Goal: Task Accomplishment & Management: Manage account settings

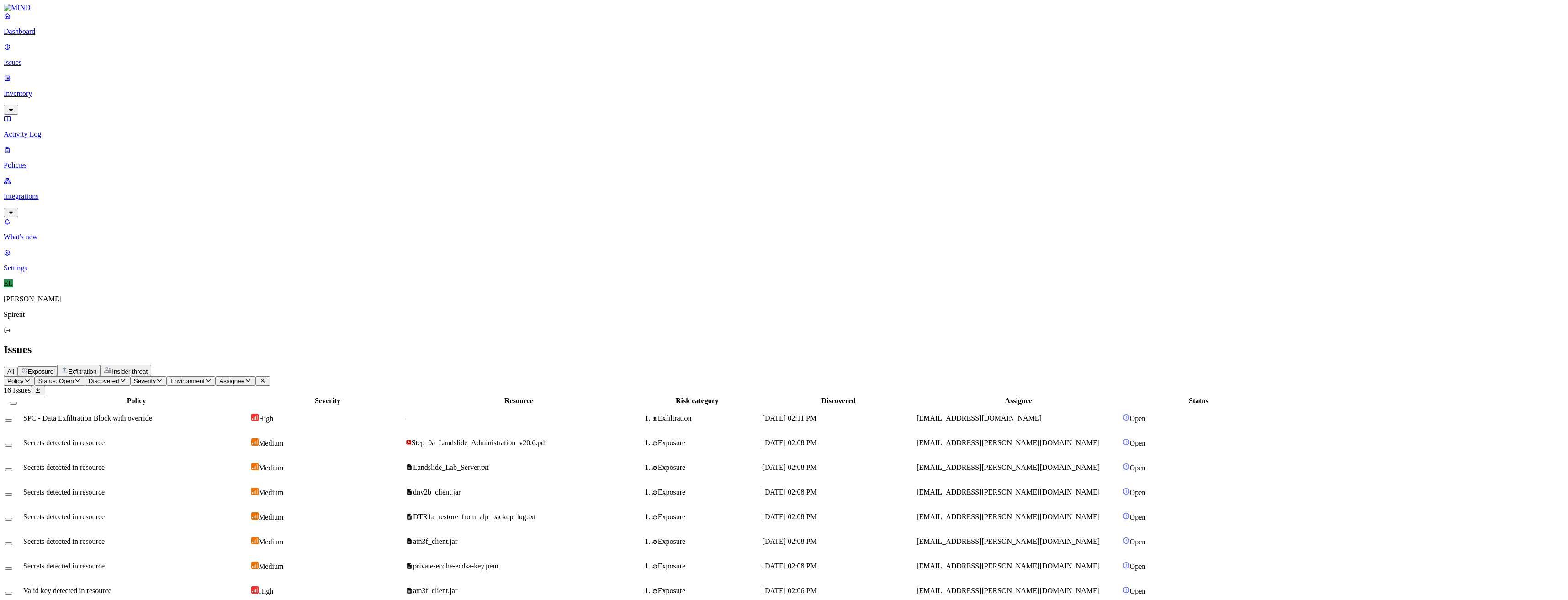
click at [152, 53] on html "Dashboard Issues Inventory Activity Log Policies Integrations What's new 1 Sett…" at bounding box center [784, 404] width 1568 height 808
click at [152, 85] on button "In Progress" at bounding box center [137, 77] width 38 height 31
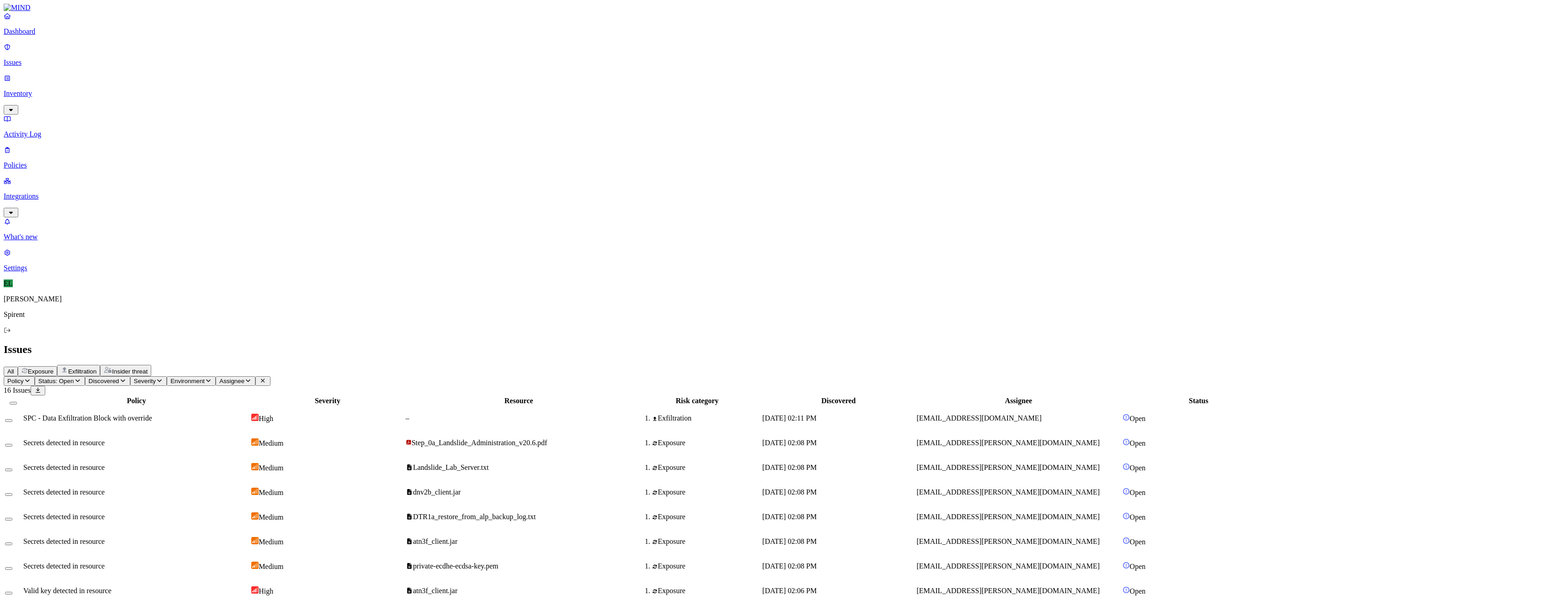
click at [152, 415] on span "SPC - Data Exfiltration Block with override" at bounding box center [88, 418] width 129 height 8
click at [12, 419] on button "Select row" at bounding box center [8, 421] width 8 height 3
click at [138, 55] on html "Dashboard Issues Inventory Activity Log Policies Integrations What's new 1 Sett…" at bounding box center [784, 391] width 1568 height 783
click at [160, 85] on p "Resolved" at bounding box center [172, 81] width 25 height 7
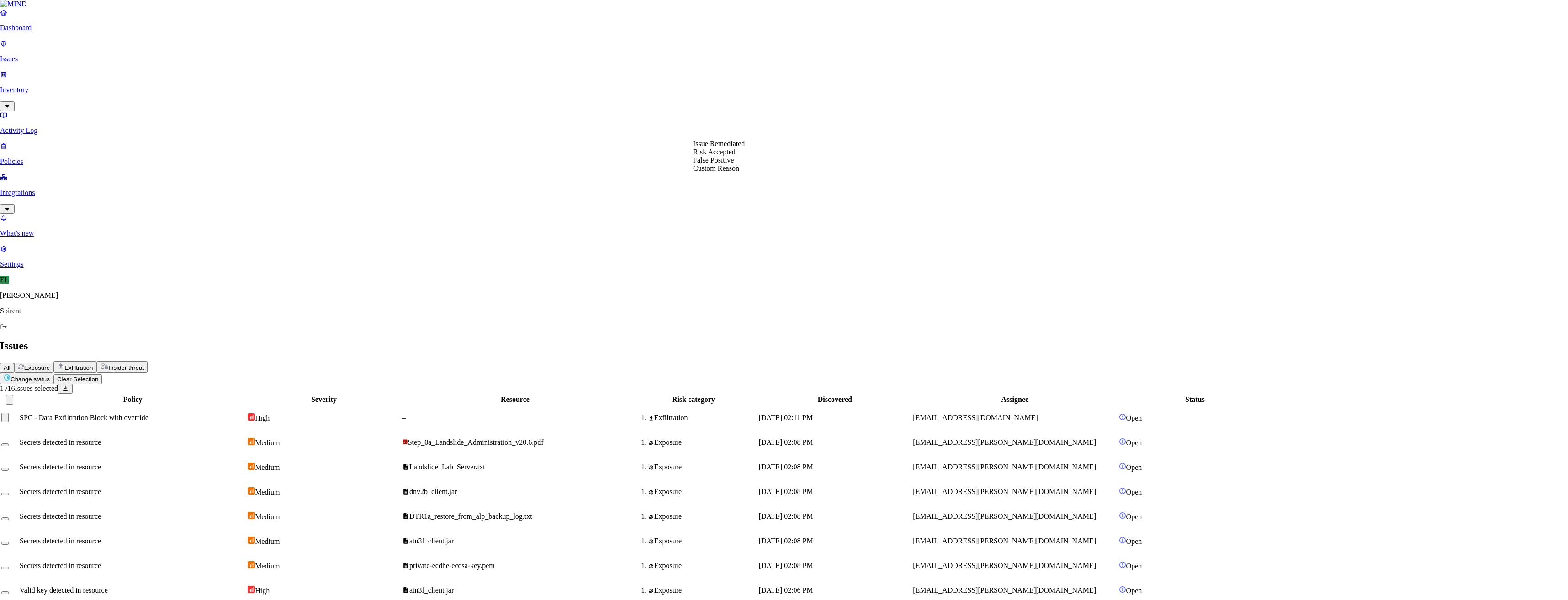
select select "Custom Reason"
type textarea "Checking on another alert with the user."
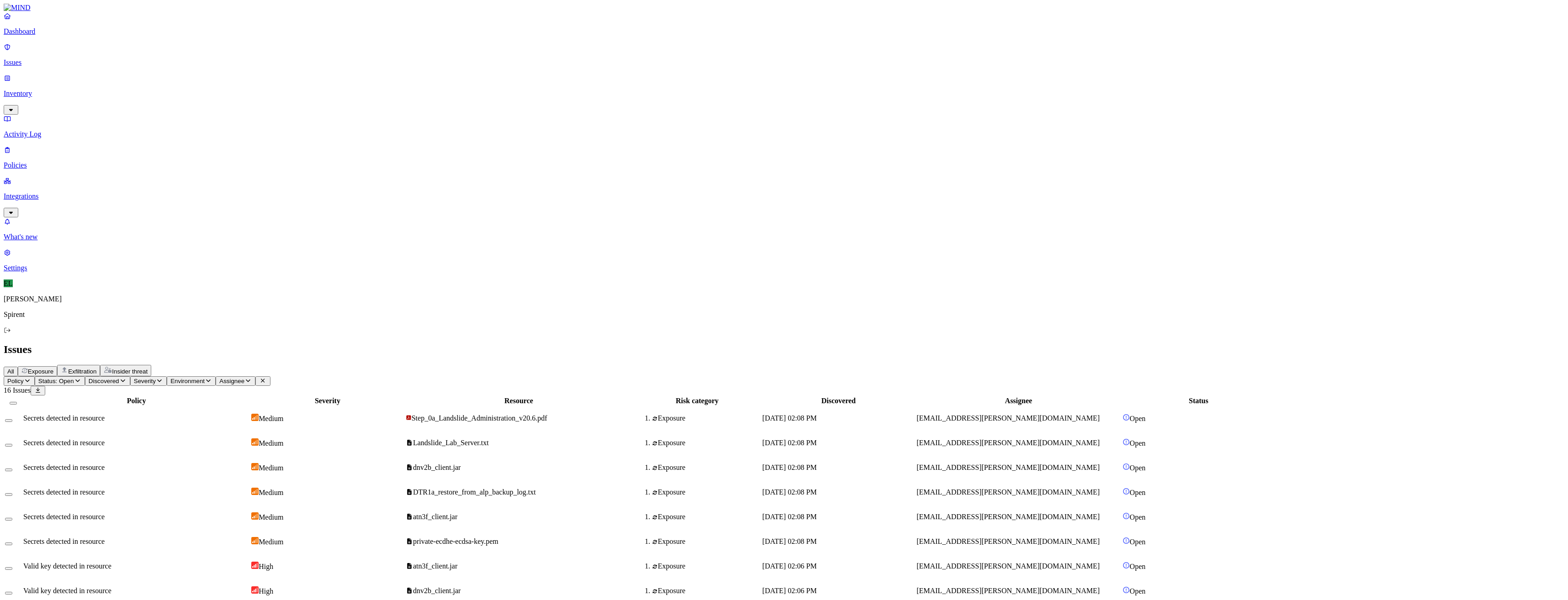
click at [153, 55] on html "Dashboard Issues Inventory Activity Log Policies Integrations What's new 1 Sett…" at bounding box center [784, 379] width 1568 height 759
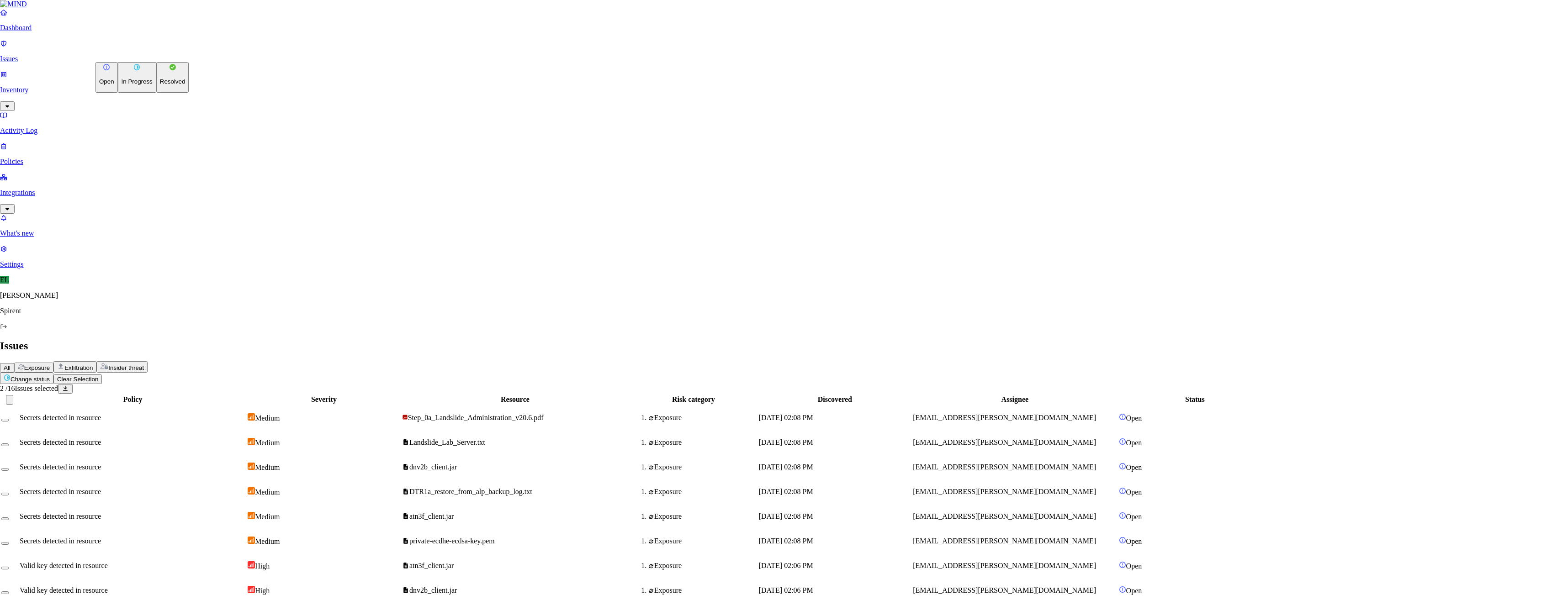
click at [160, 85] on p "Resolved" at bounding box center [172, 81] width 25 height 7
select select "Custom Reason"
type textarea "Personal"
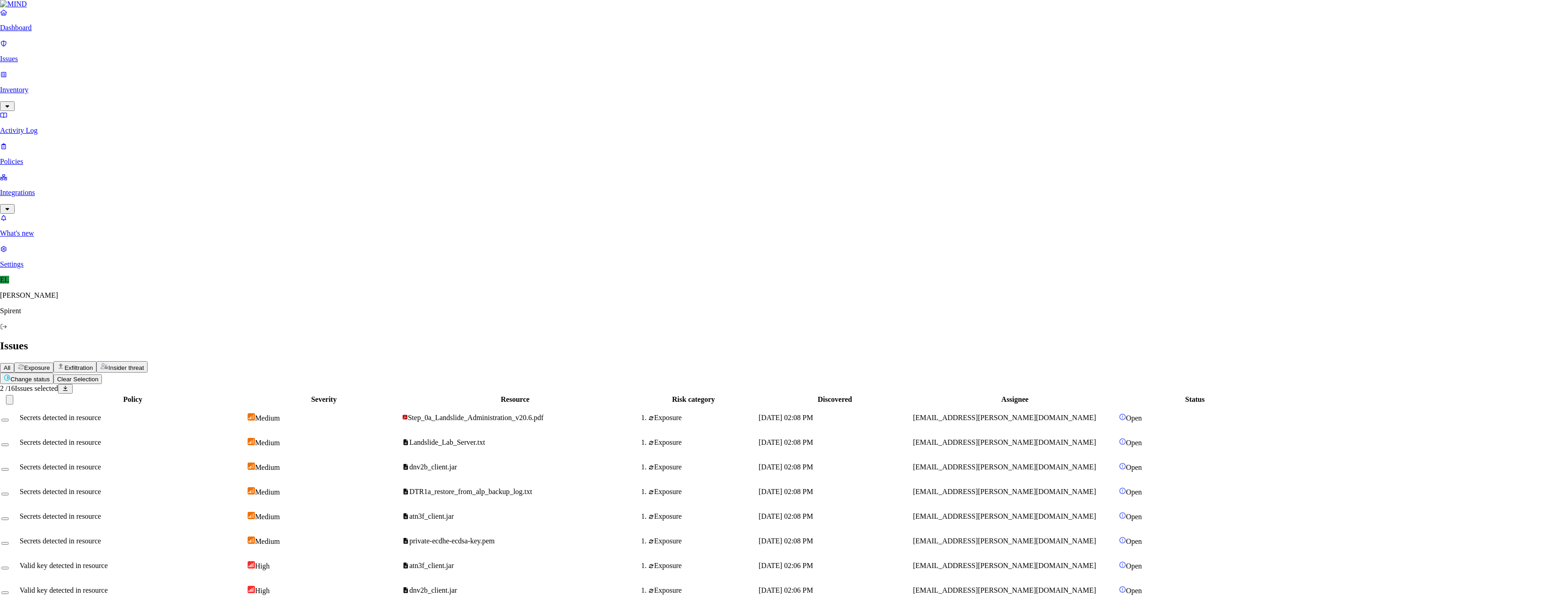
click at [140, 53] on html "Dashboard Issues Inventory Activity Log Policies Integrations What's new 1 Sett…" at bounding box center [784, 354] width 1568 height 709
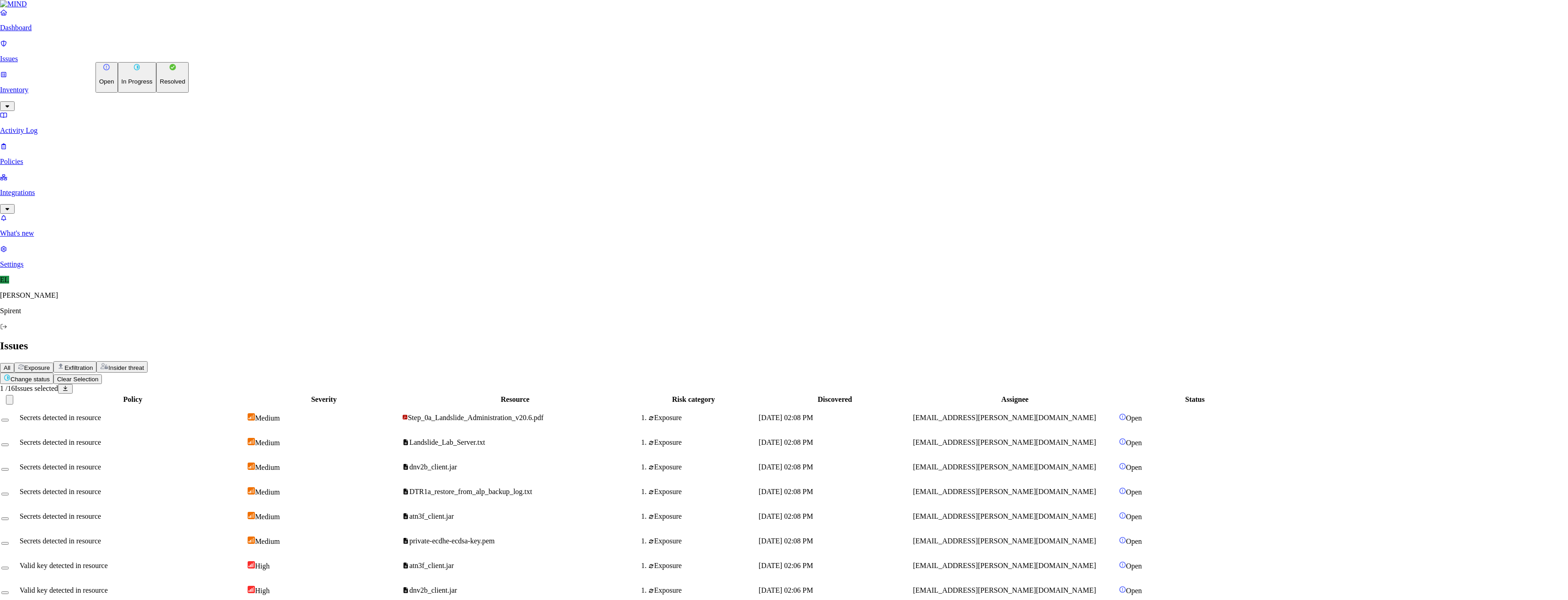
click at [156, 93] on button "Resolved" at bounding box center [172, 77] width 33 height 31
select select "Custom Reason"
type textarea "Email search"
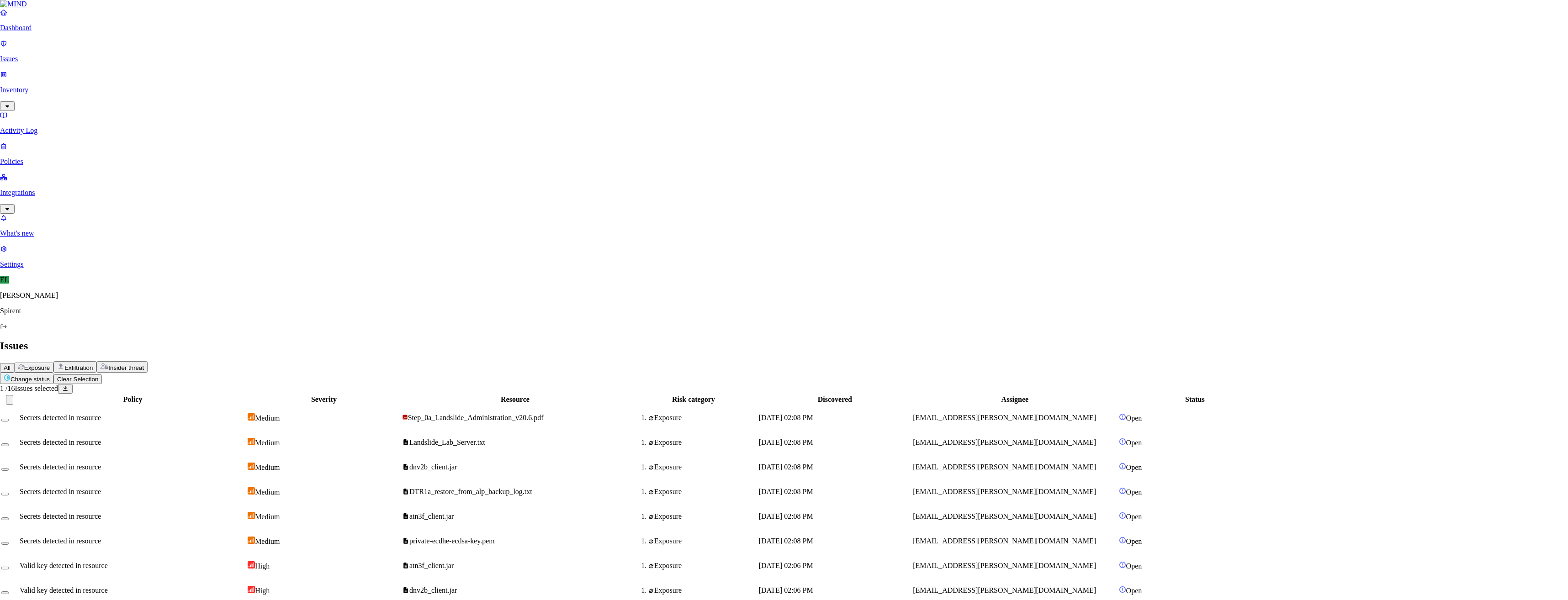
click at [138, 55] on html "Dashboard Issues Inventory Activity Log Policies Integrations What's new 1 Sett…" at bounding box center [784, 359] width 1568 height 718
click at [160, 85] on p "Resolved" at bounding box center [172, 81] width 25 height 7
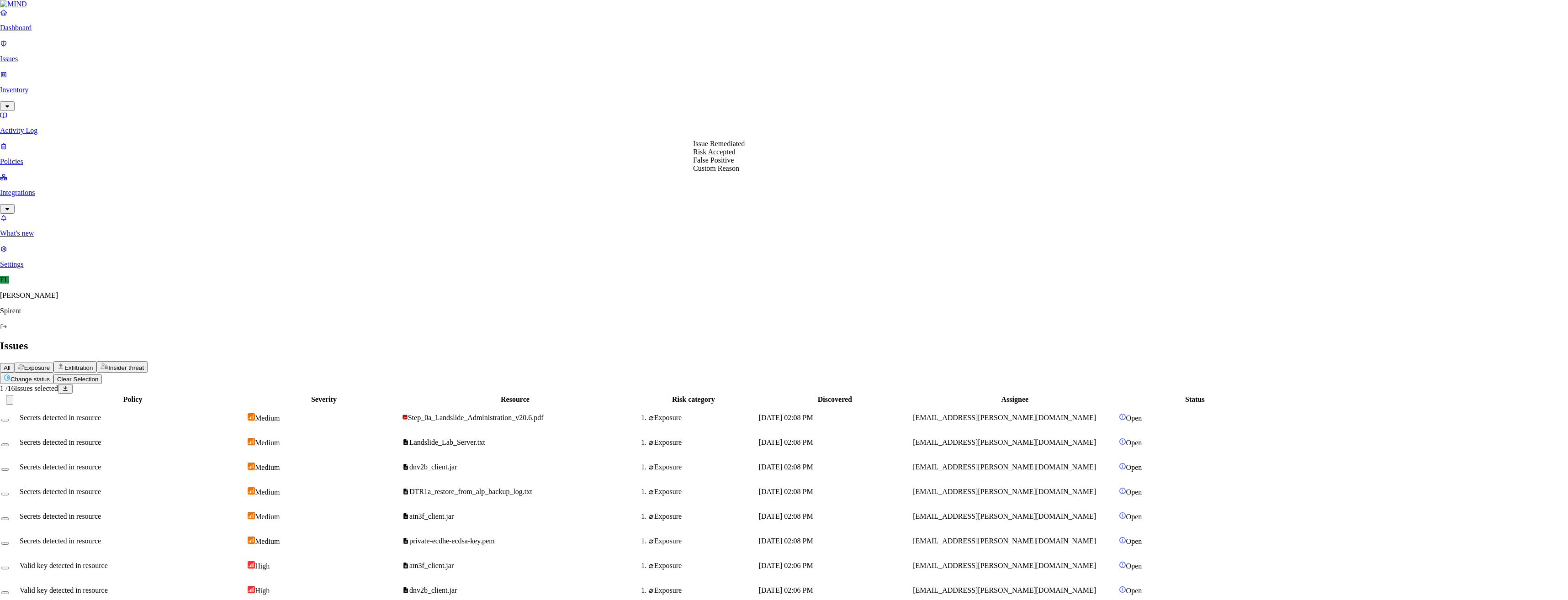
select select "Custom Reason"
drag, startPoint x: 769, startPoint y: 167, endPoint x: 779, endPoint y: 182, distance: 18.0
type textarea "Checking with user on another alert"
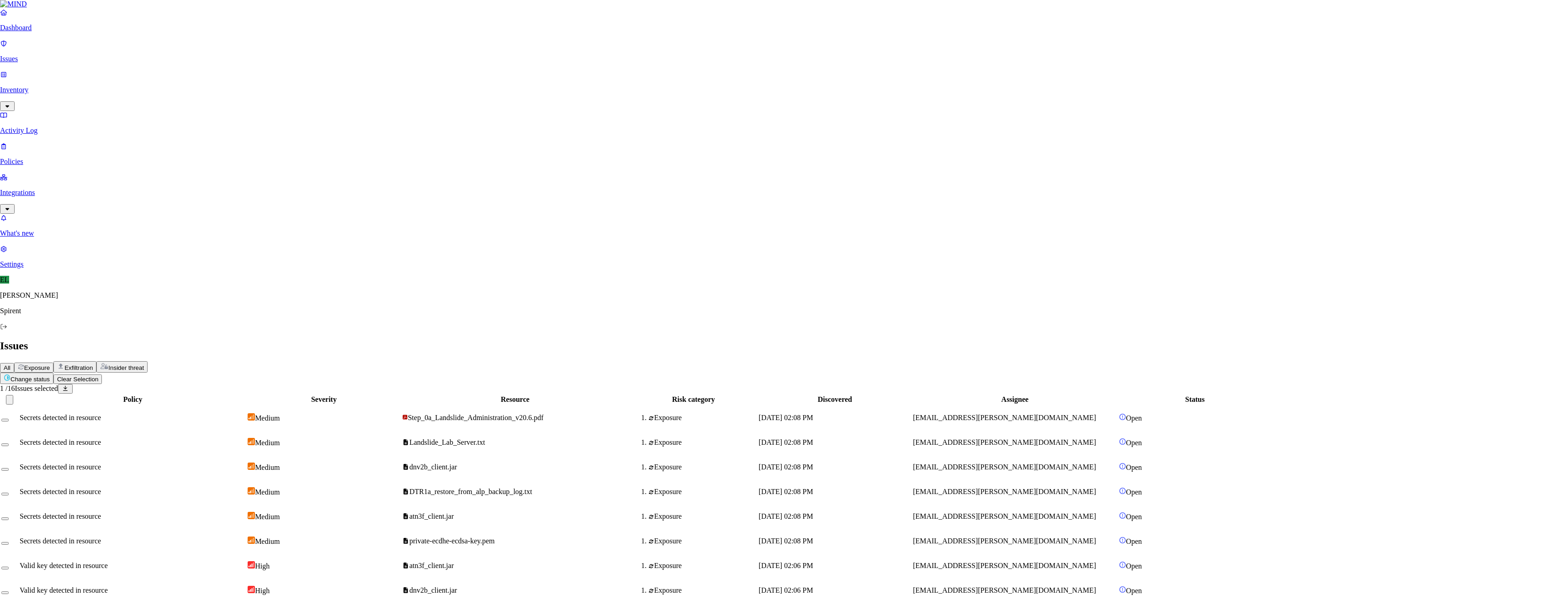
click at [149, 54] on html "Dashboard Issues Inventory Activity Log Policies Integrations What's new 1 Sett…" at bounding box center [784, 330] width 1568 height 660
click at [160, 85] on p "Resolved" at bounding box center [172, 81] width 25 height 7
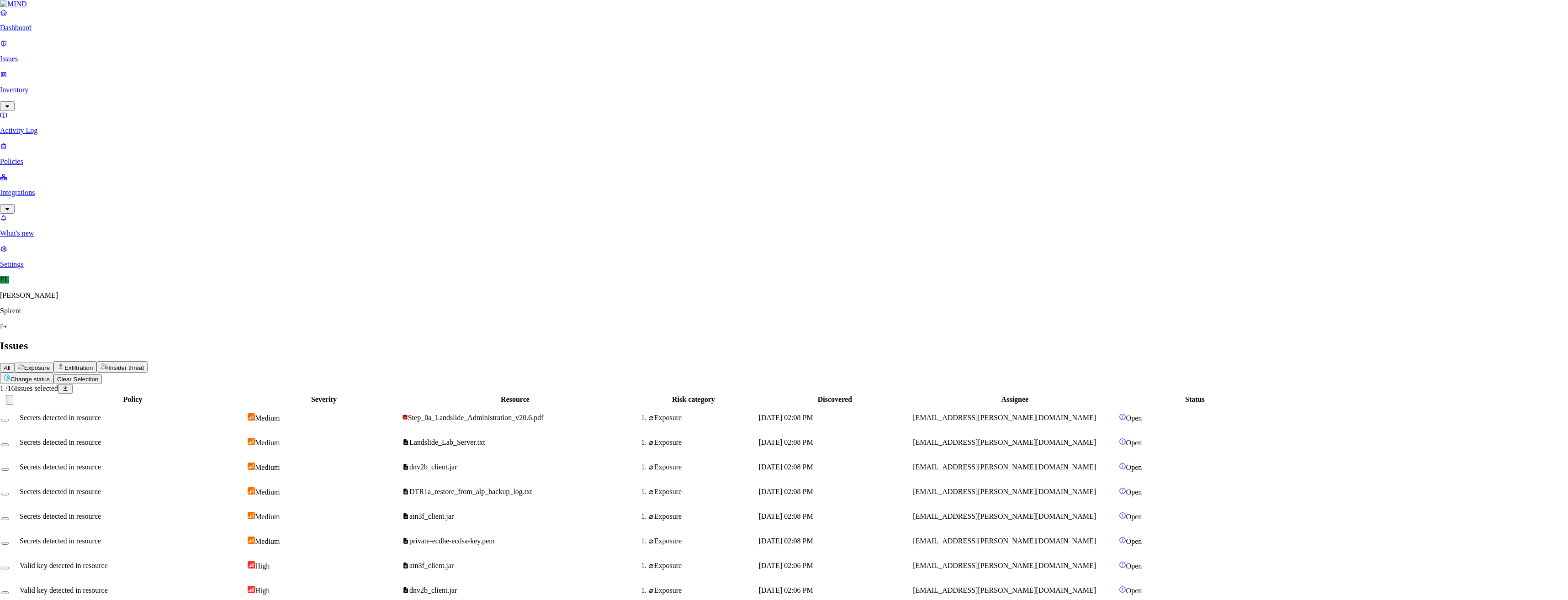
select select "Custom Reason"
type textarea "Query on copilot"
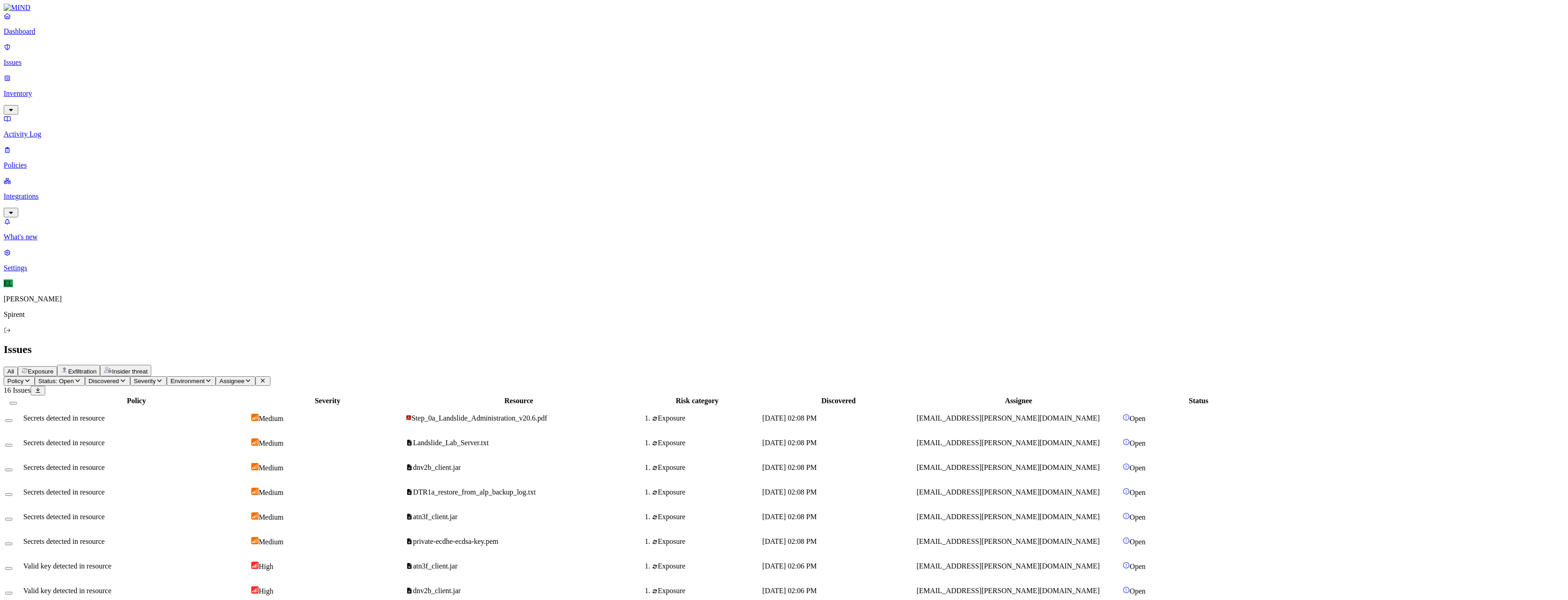
click at [156, 54] on html "Dashboard Issues Inventory Activity Log Policies Integrations What's new 1 Sett…" at bounding box center [784, 317] width 1568 height 636
click at [160, 85] on p "Resolved" at bounding box center [172, 81] width 25 height 7
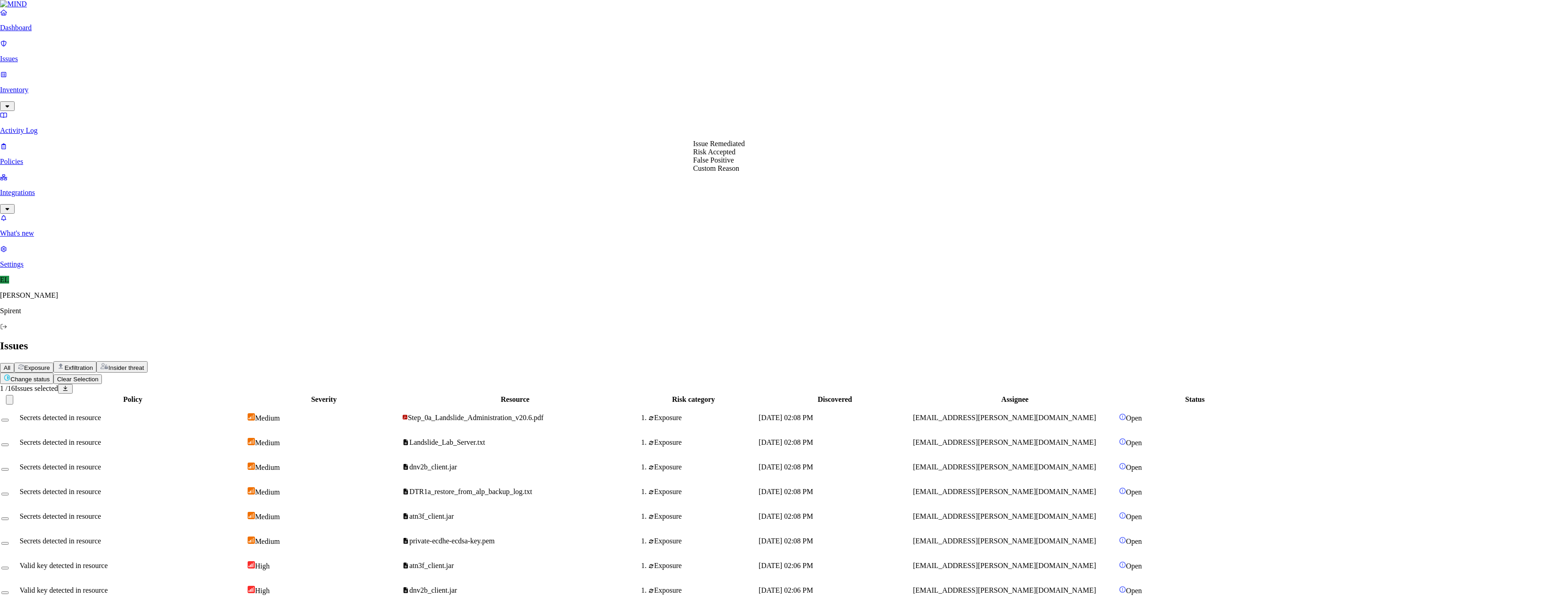
select select "Custom Reason"
type textarea "Personal"
click at [547, 415] on span "Step_0a_Landslide_Administration_v20.6.pdf" at bounding box center [480, 418] width 135 height 8
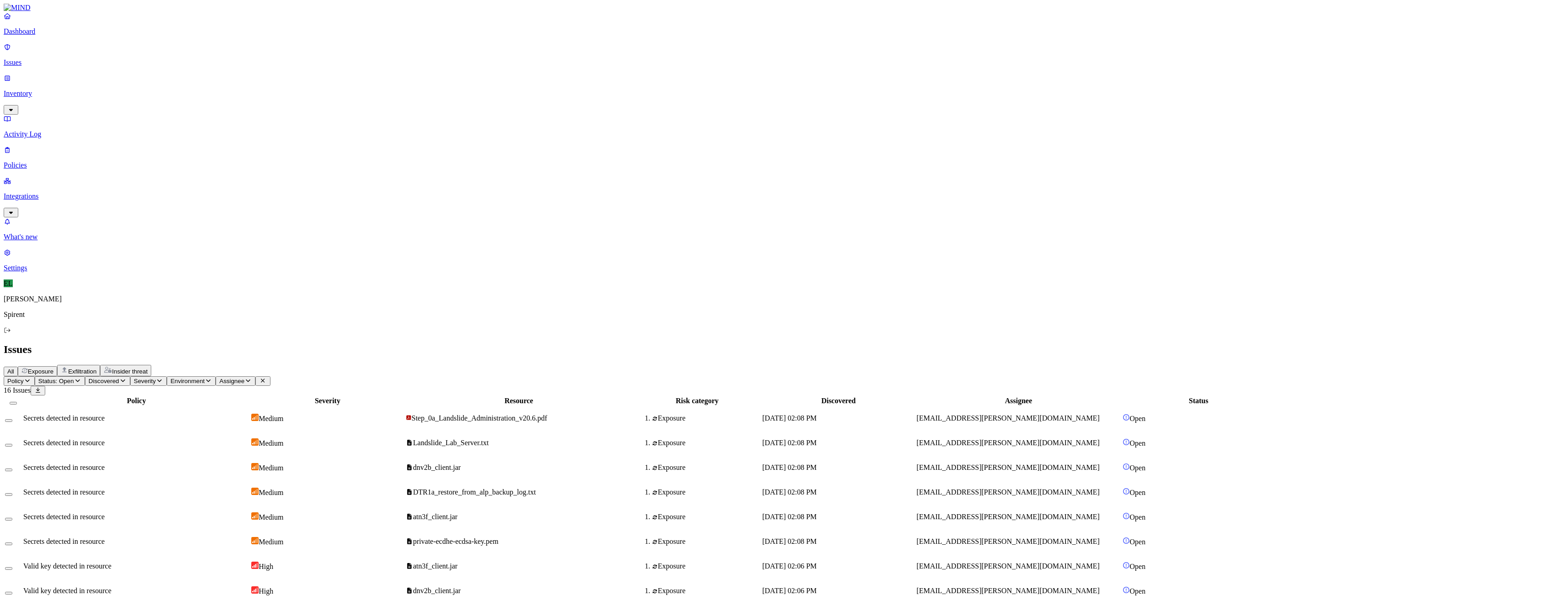
click at [12, 419] on button "Select row" at bounding box center [8, 421] width 8 height 3
click at [12, 447] on button "Select row" at bounding box center [8, 449] width 8 height 3
click at [12, 472] on button "Select row" at bounding box center [8, 473] width 8 height 3
click at [12, 497] on button "Select row" at bounding box center [8, 498] width 8 height 3
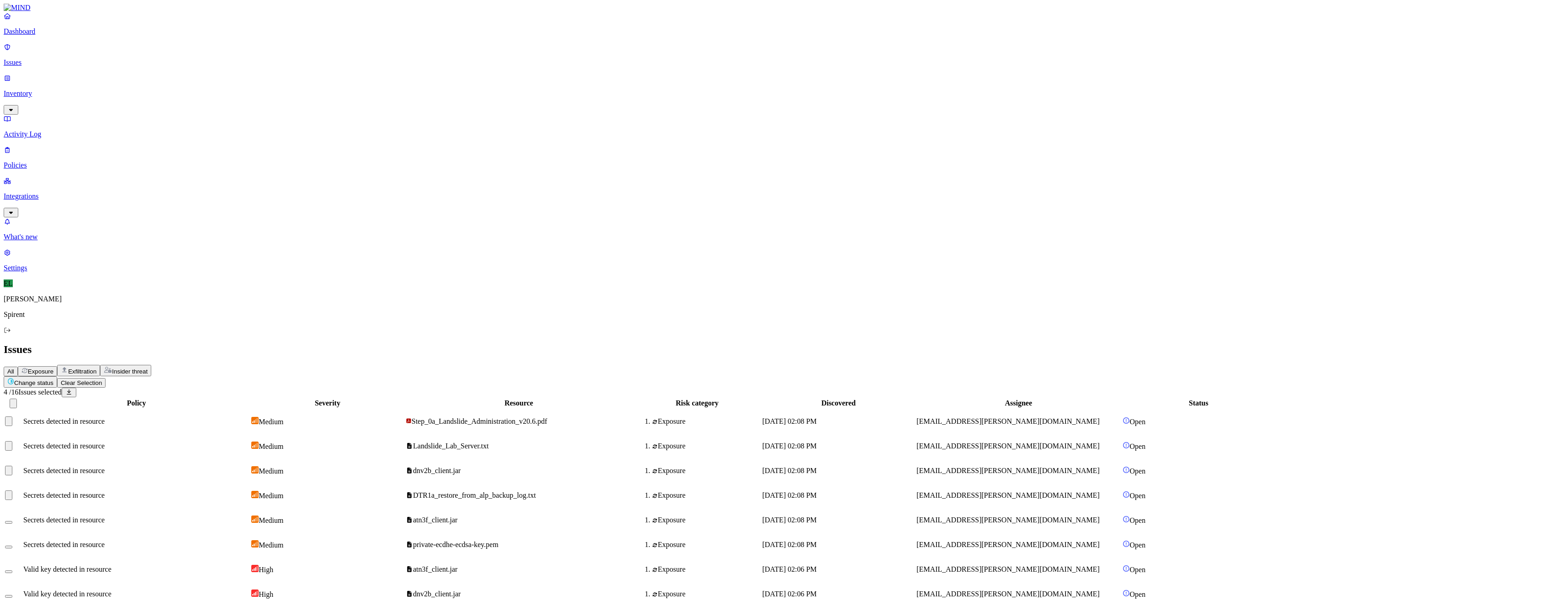
click at [12, 521] on button "Select row" at bounding box center [8, 523] width 8 height 3
click at [12, 546] on button "Select row" at bounding box center [8, 547] width 8 height 3
click at [12, 571] on button "Select row" at bounding box center [8, 572] width 8 height 3
click at [12, 595] on button "Select row" at bounding box center [8, 597] width 8 height 3
click at [155, 53] on html "Dashboard Issues Inventory Activity Log Policies Integrations What's new 1 Sett…" at bounding box center [784, 307] width 1568 height 614
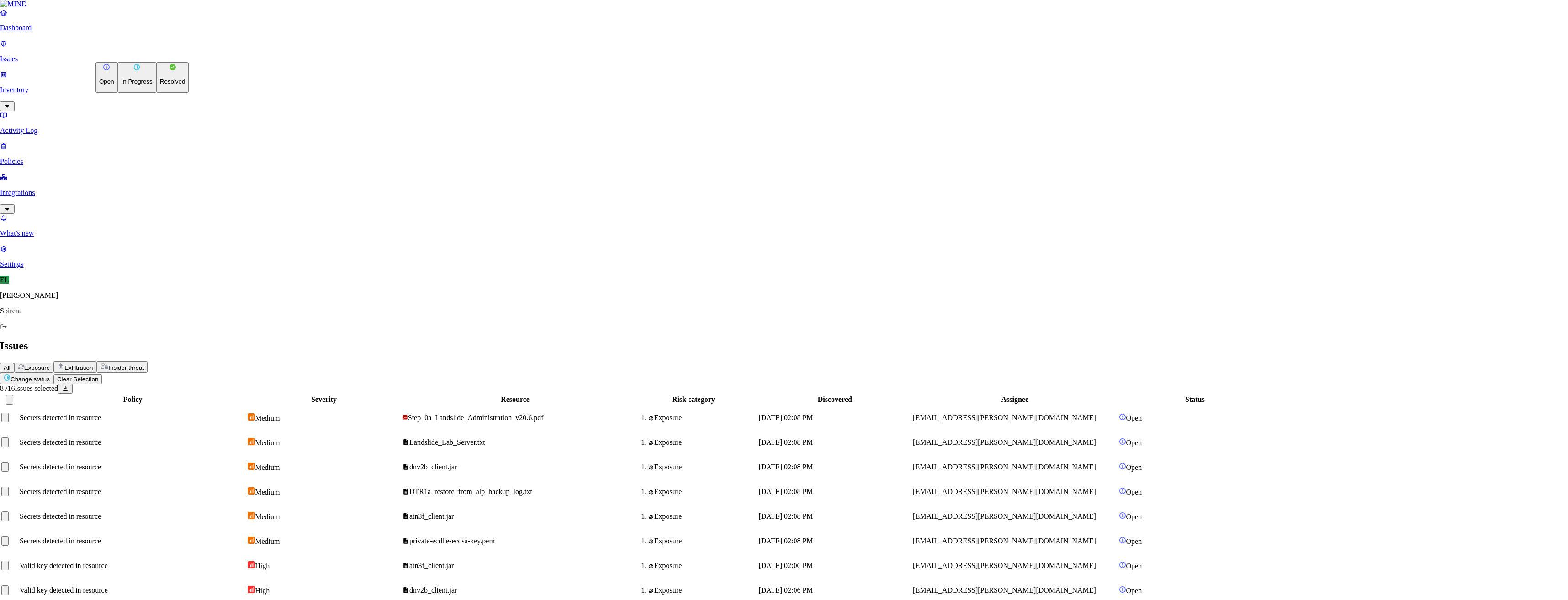
click at [156, 93] on button "Resolved" at bounding box center [172, 77] width 33 height 31
select select "Custom Reason"
type textarea "Landslide testing"
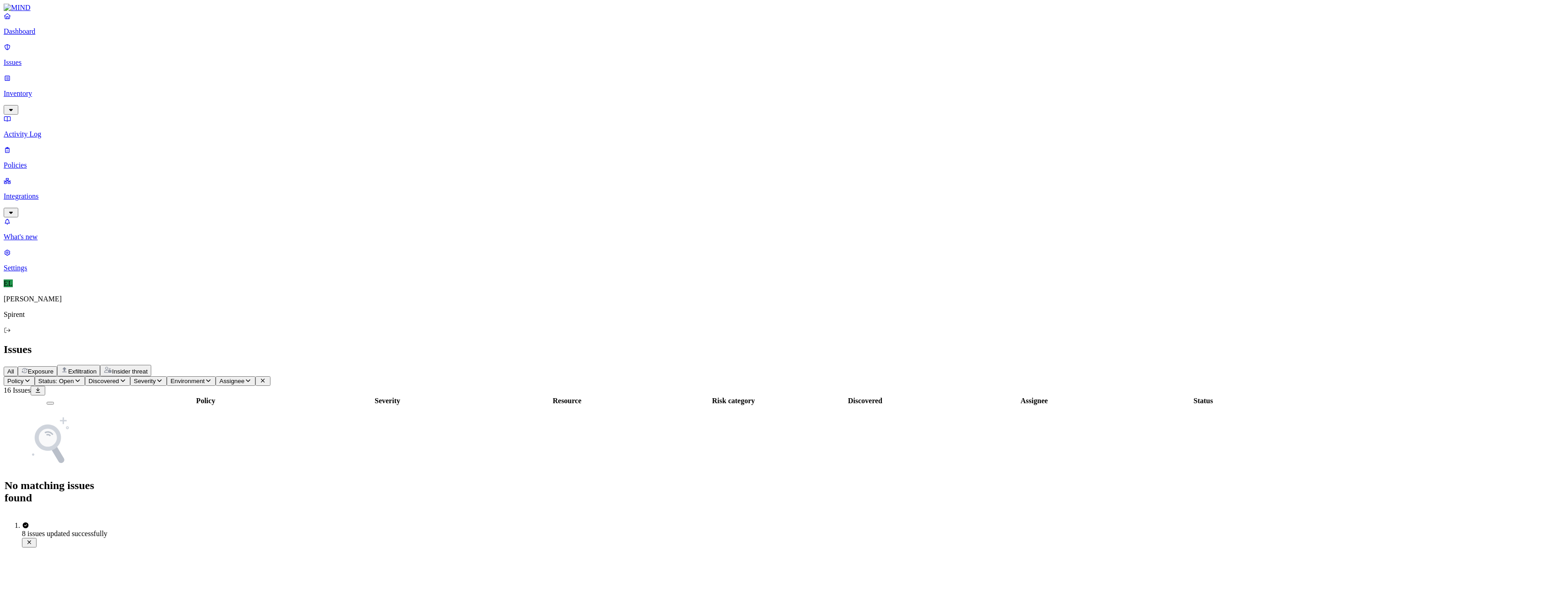
click at [35, 161] on p "Policies" at bounding box center [783, 166] width 1560 height 8
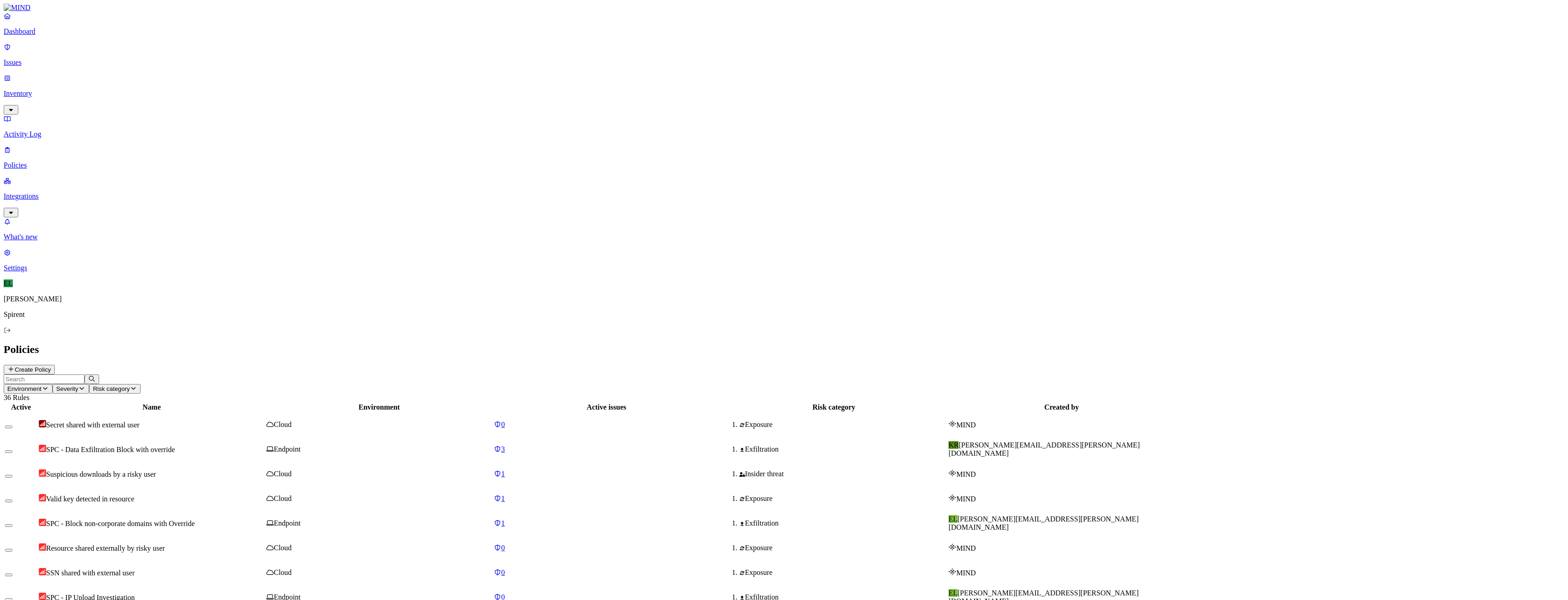
click at [35, 60] on p "Issues" at bounding box center [783, 62] width 1560 height 8
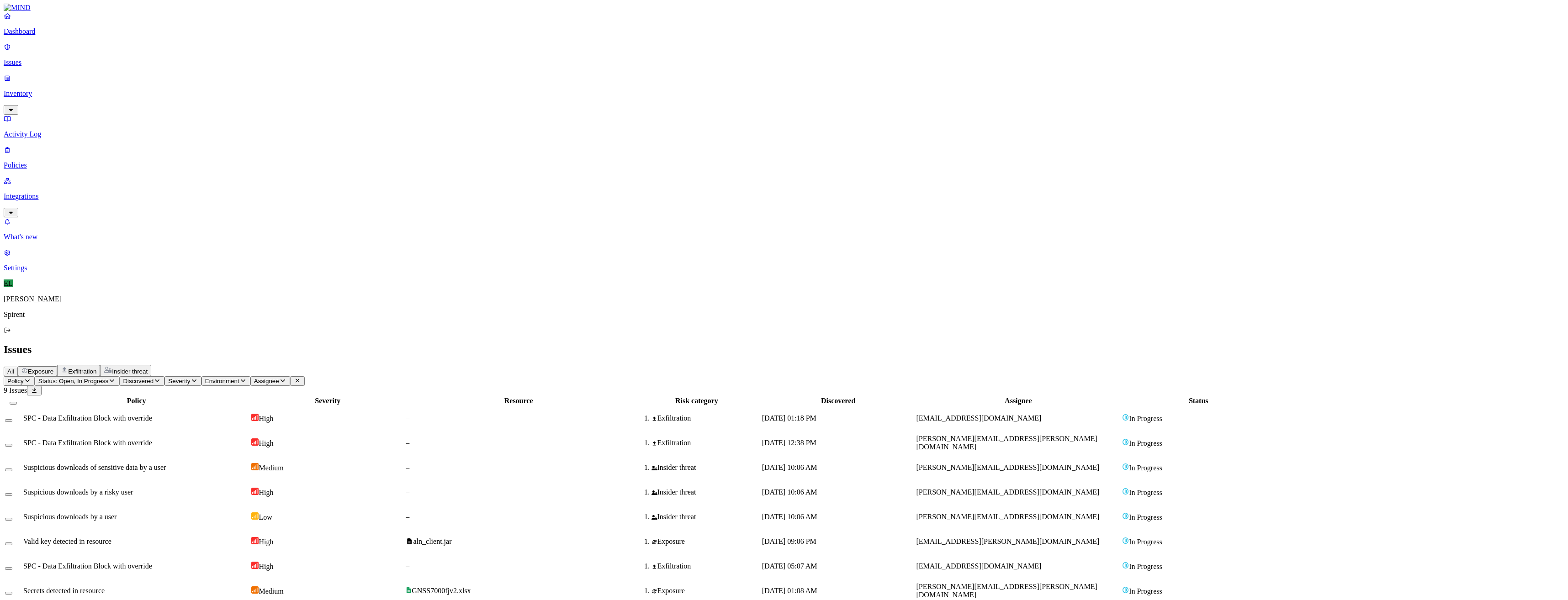
click at [116, 378] on icon "button" at bounding box center [112, 380] width 8 height 6
click at [166, 96] on button "button" at bounding box center [169, 101] width 8 height 10
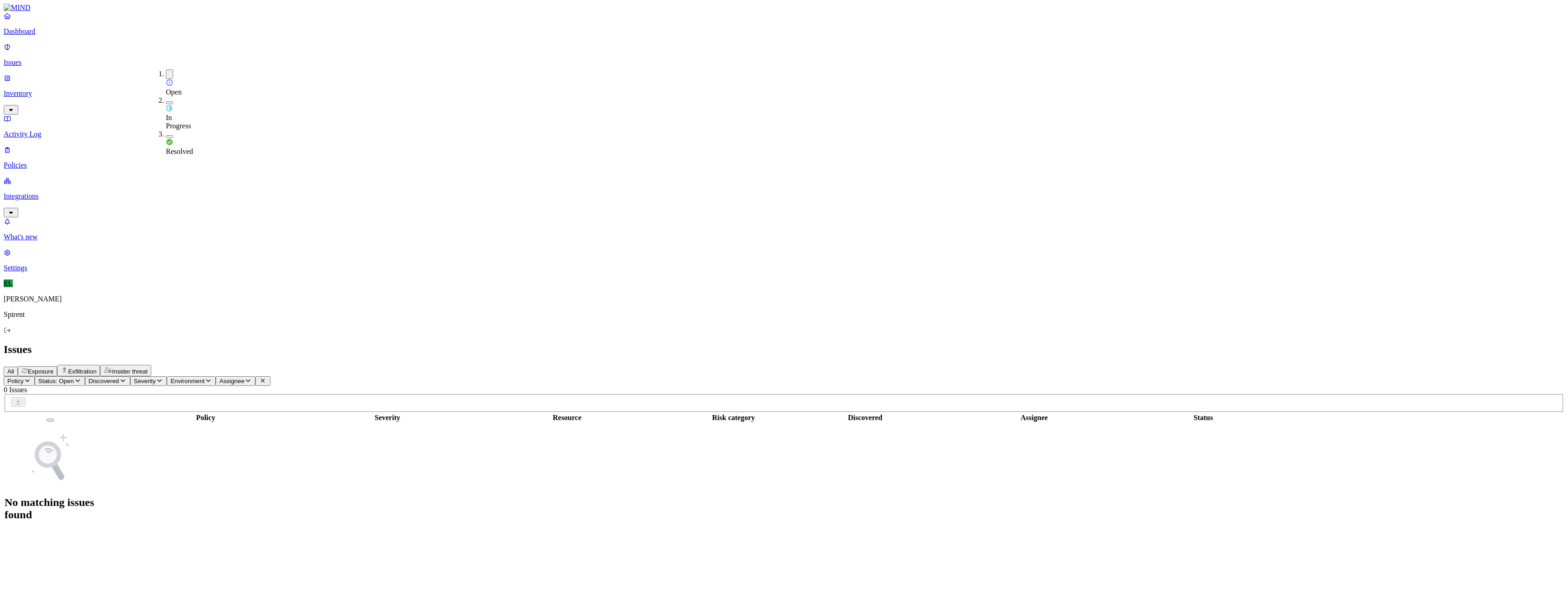
click at [575, 343] on div "Issues" at bounding box center [783, 350] width 1560 height 12
